Goal: Task Accomplishment & Management: Manage account settings

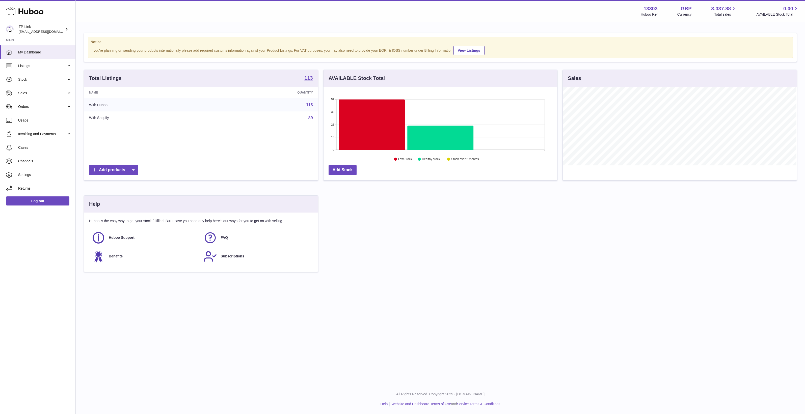
scroll to position [78, 234]
click at [39, 126] on link "Usage" at bounding box center [37, 121] width 75 height 14
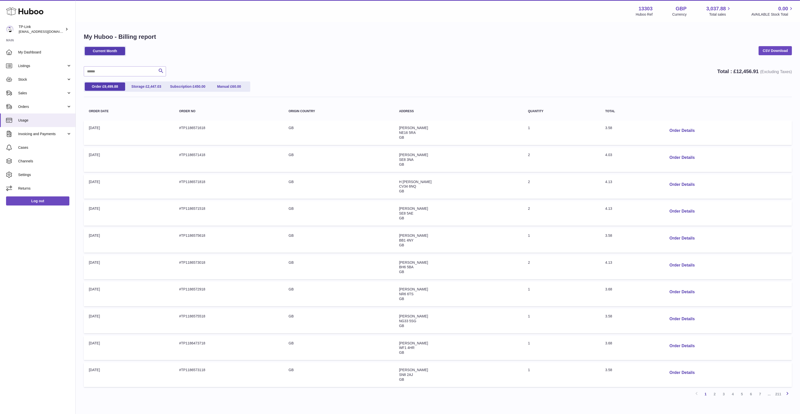
click at [789, 394] on icon at bounding box center [788, 394] width 6 height 6
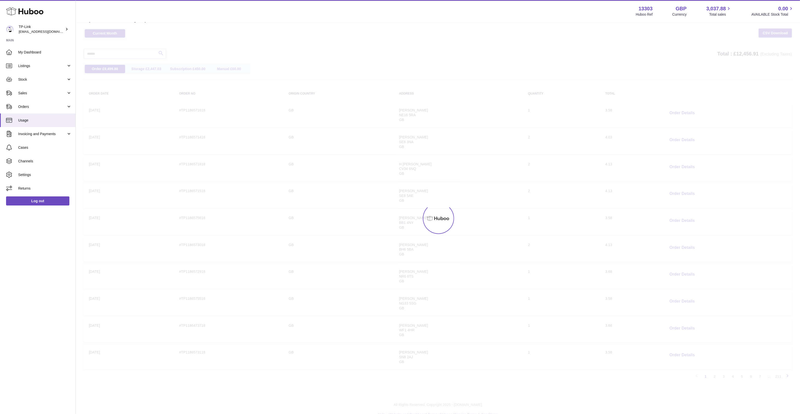
scroll to position [23, 0]
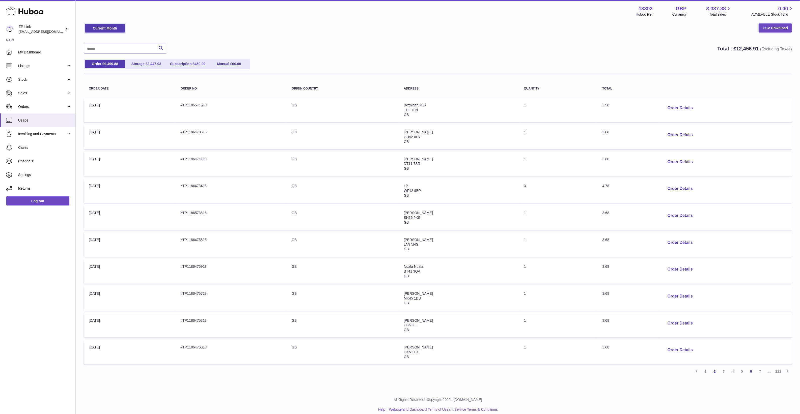
click at [754, 373] on link "6" at bounding box center [751, 371] width 9 height 9
click at [779, 372] on link "211" at bounding box center [778, 371] width 9 height 9
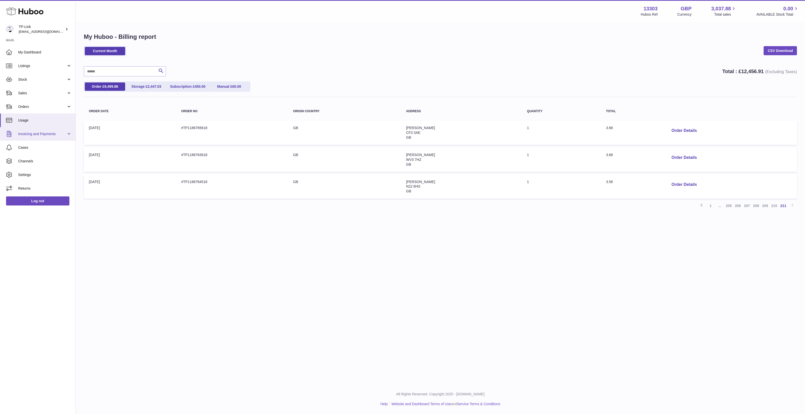
click at [52, 134] on span "Invoicing and Payments" at bounding box center [42, 134] width 48 height 5
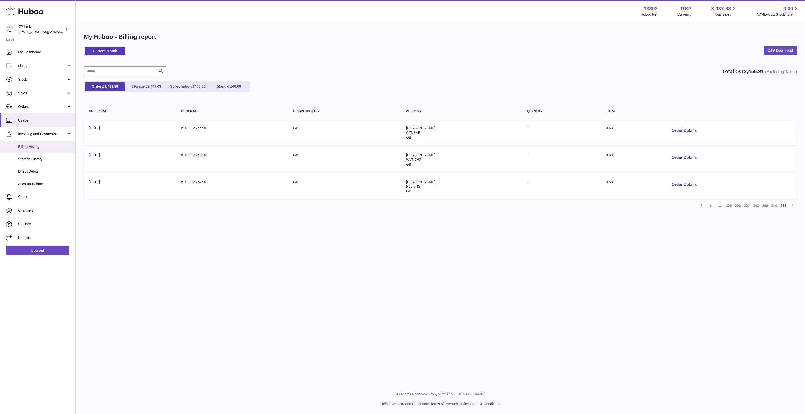
click at [44, 147] on span "Billing History" at bounding box center [45, 147] width 54 height 5
